Goal: Check status: Check status

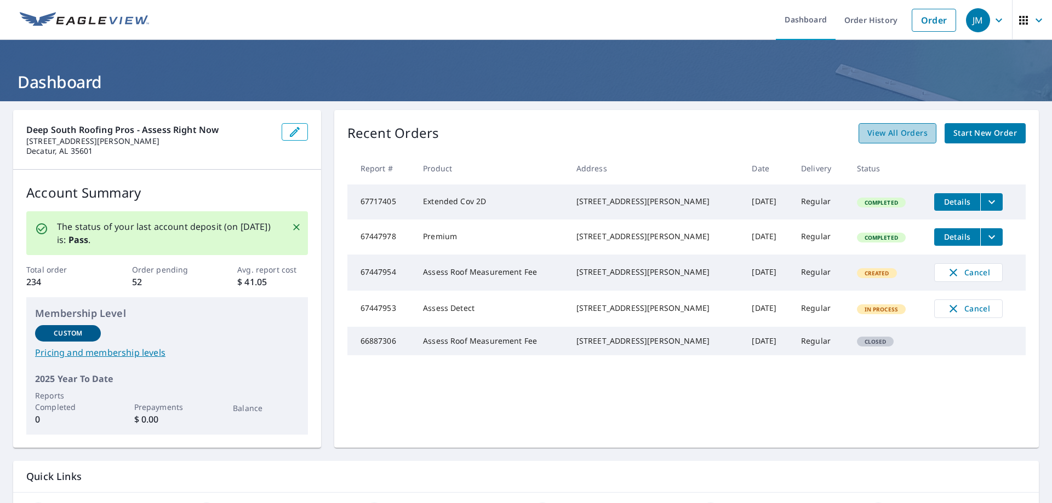
click at [900, 127] on span "View All Orders" at bounding box center [897, 134] width 60 height 14
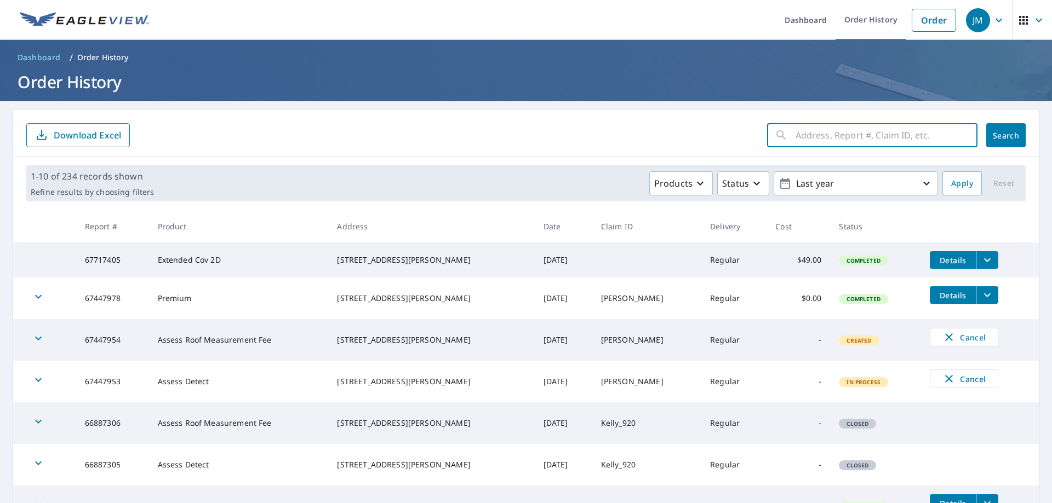
click at [861, 145] on input "text" at bounding box center [886, 135] width 182 height 31
type input "340"
click button "Search" at bounding box center [1005, 135] width 39 height 24
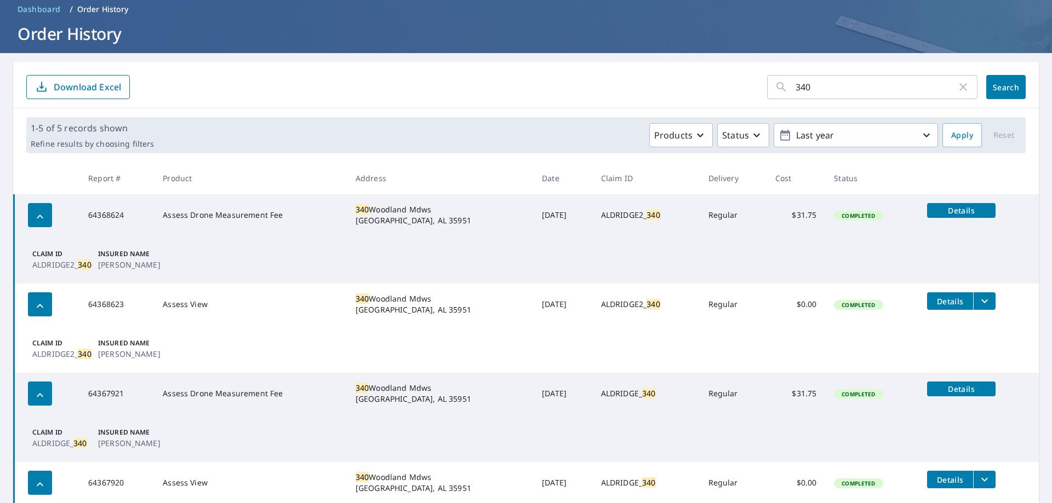
scroll to position [110, 0]
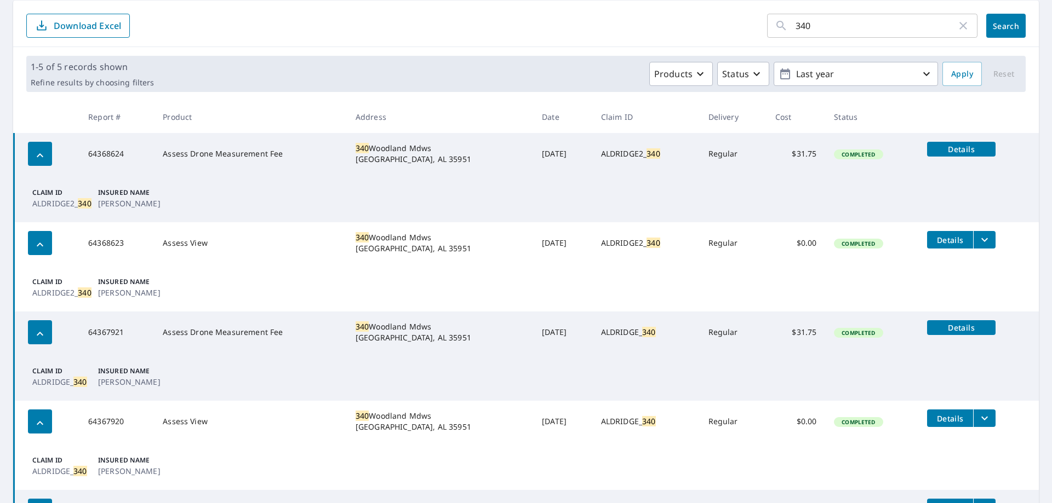
click at [983, 240] on td "Details" at bounding box center [978, 239] width 120 height 35
click at [980, 240] on icon "filesDropdownBtn-64368623" at bounding box center [984, 239] width 13 height 13
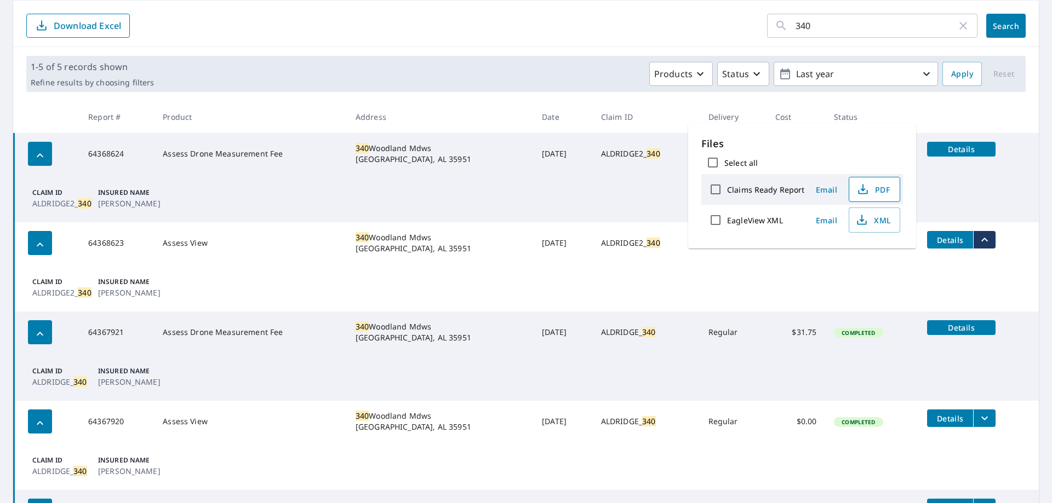
click at [860, 187] on icon "button" at bounding box center [862, 189] width 13 height 13
drag, startPoint x: 793, startPoint y: 348, endPoint x: 826, endPoint y: 353, distance: 33.8
click at [796, 348] on td "$31.75" at bounding box center [795, 333] width 59 height 42
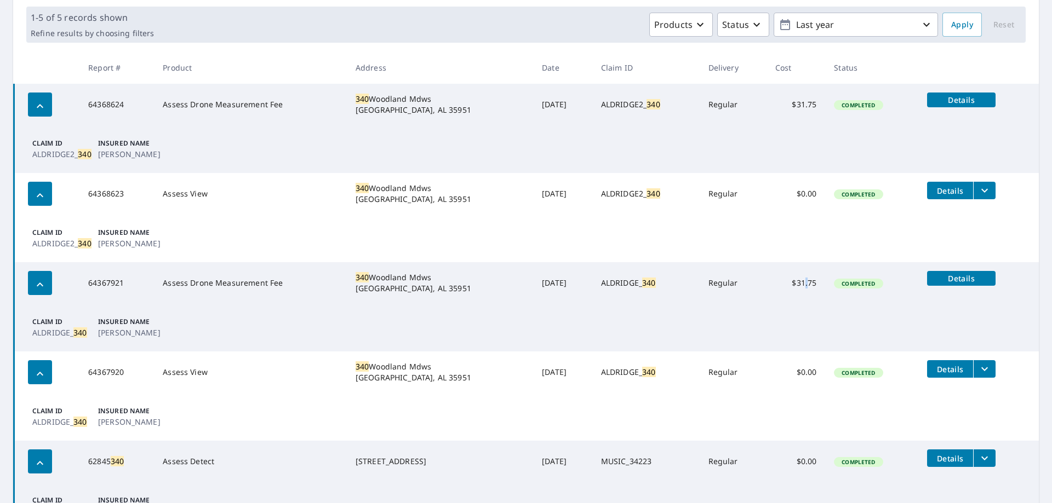
scroll to position [222, 0]
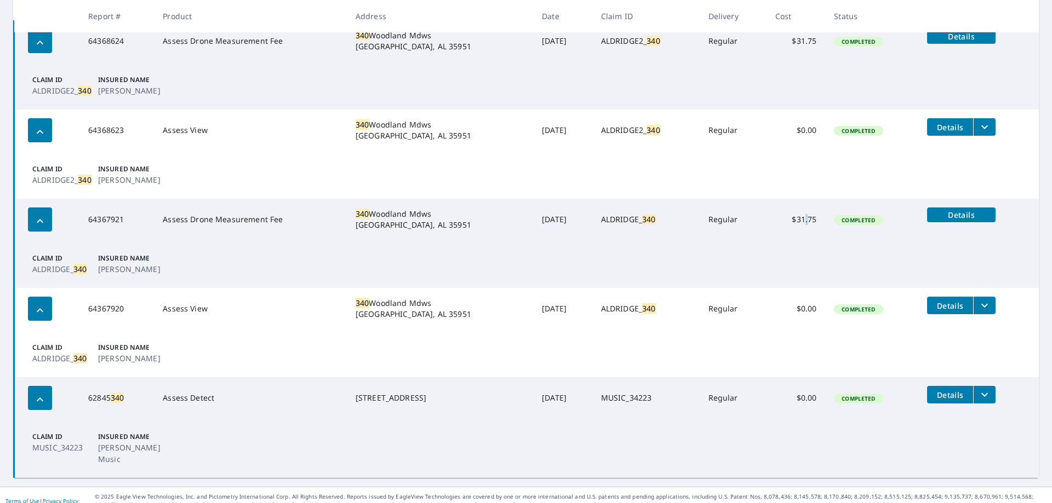
click at [978, 311] on icon "filesDropdownBtn-64367920" at bounding box center [984, 305] width 13 height 13
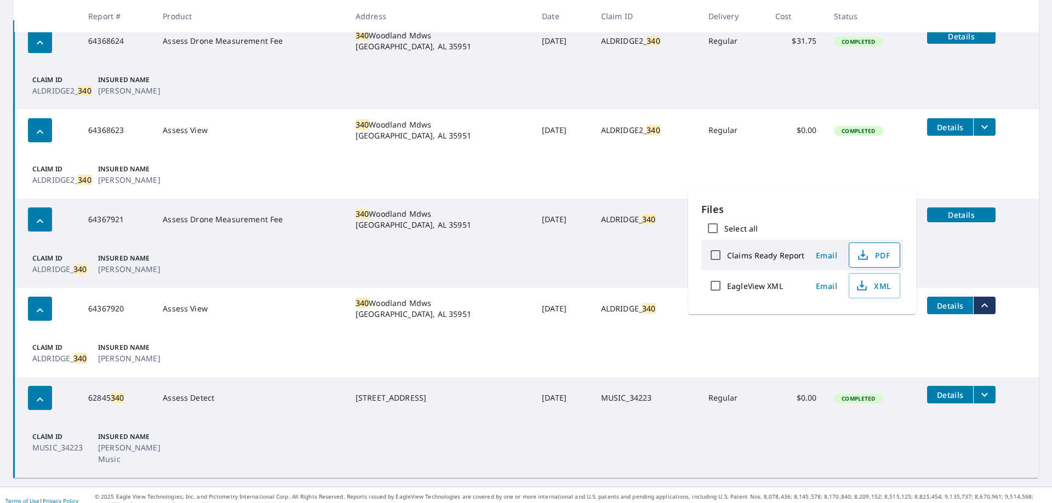
click at [884, 262] on button "PDF" at bounding box center [873, 255] width 51 height 25
